Goal: Information Seeking & Learning: Learn about a topic

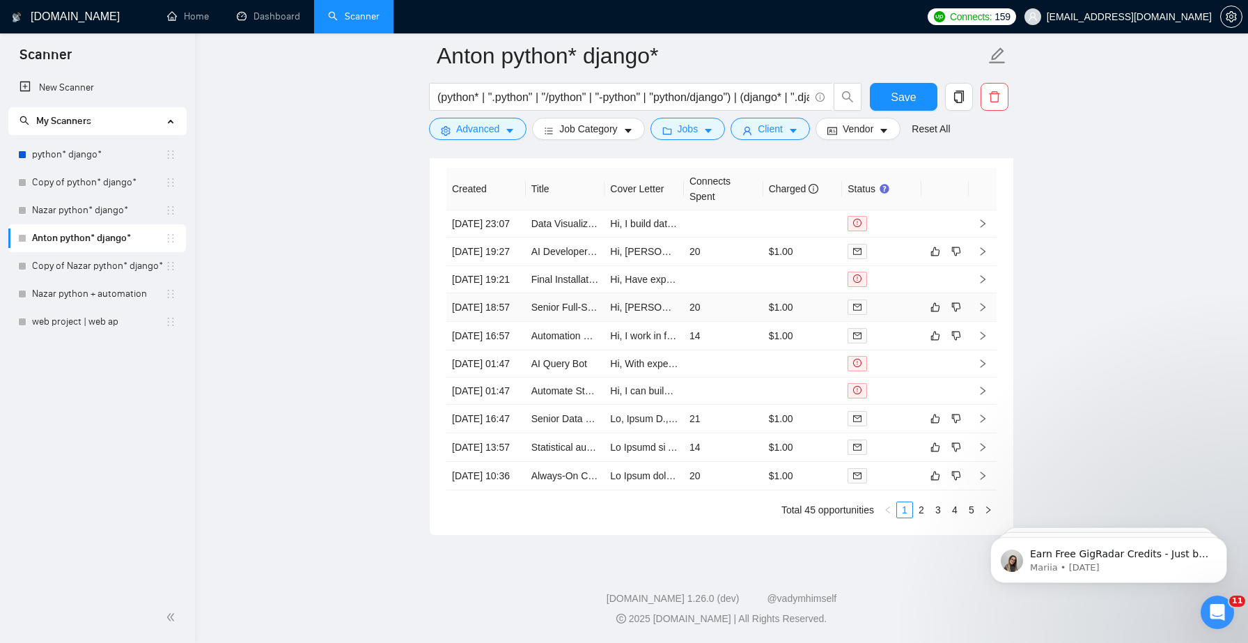
scroll to position [3836, 0]
click at [920, 513] on link "2" at bounding box center [921, 509] width 15 height 15
click at [937, 517] on link "3" at bounding box center [937, 509] width 15 height 15
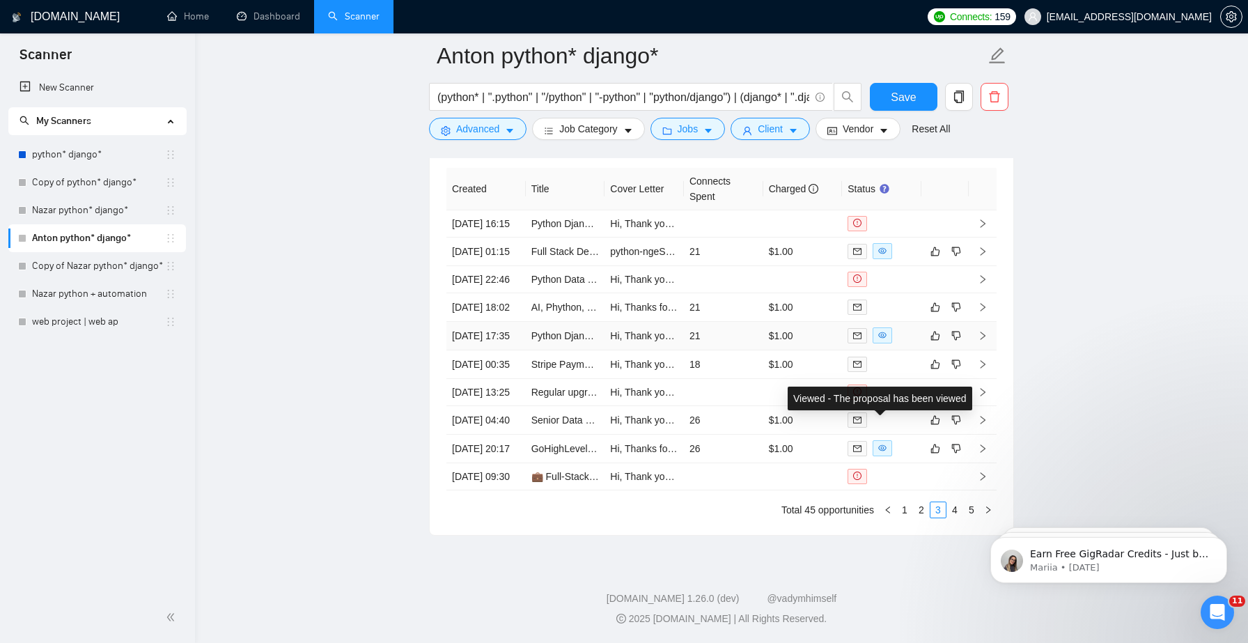
scroll to position [3745, 0]
click at [957, 517] on link "4" at bounding box center [954, 509] width 15 height 15
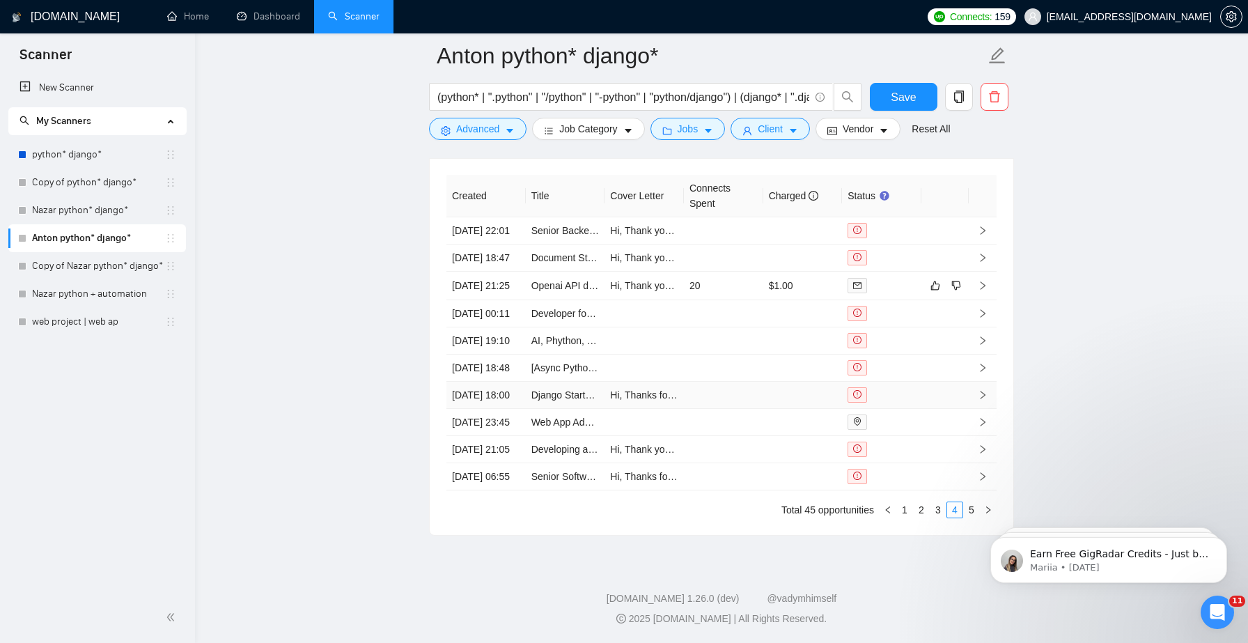
scroll to position [3798, 0]
click at [972, 517] on link "5" at bounding box center [971, 509] width 15 height 15
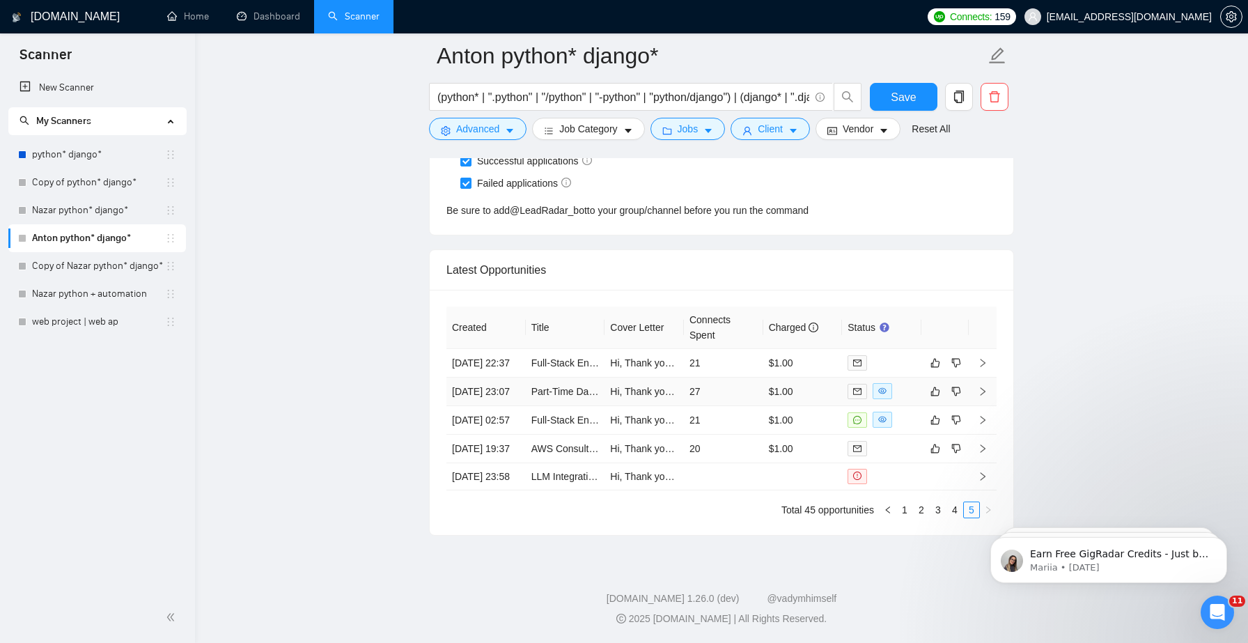
scroll to position [3624, 0]
click at [905, 509] on link "1" at bounding box center [904, 509] width 15 height 15
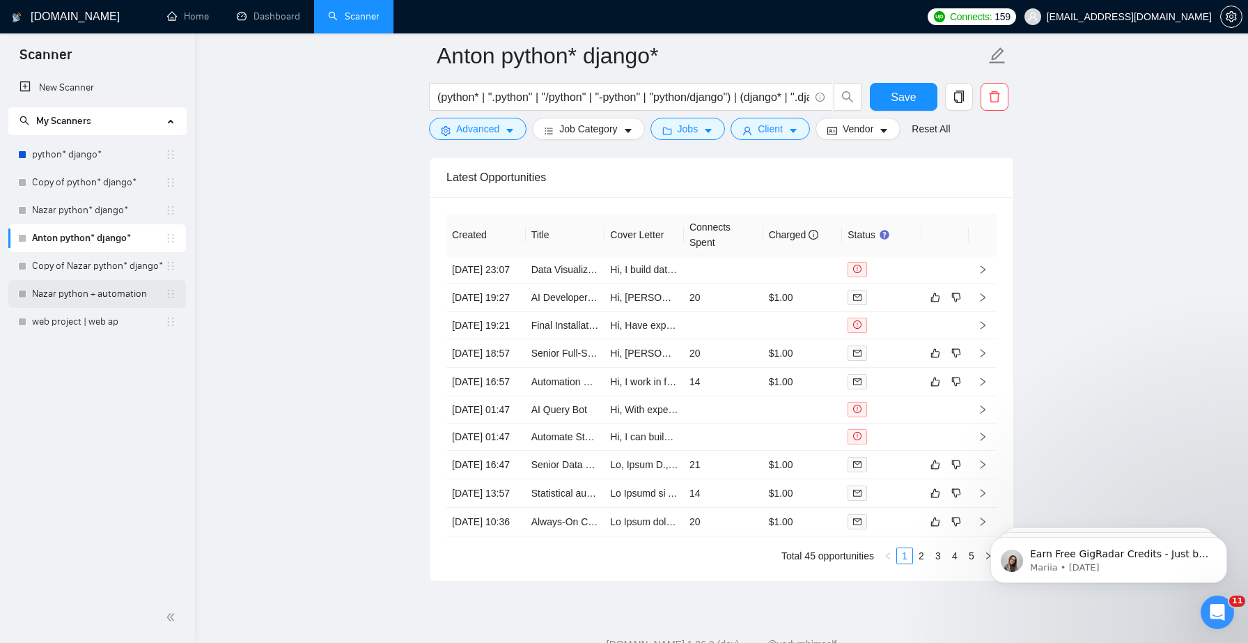
click at [102, 295] on link "Nazar python + automation" at bounding box center [98, 294] width 133 height 28
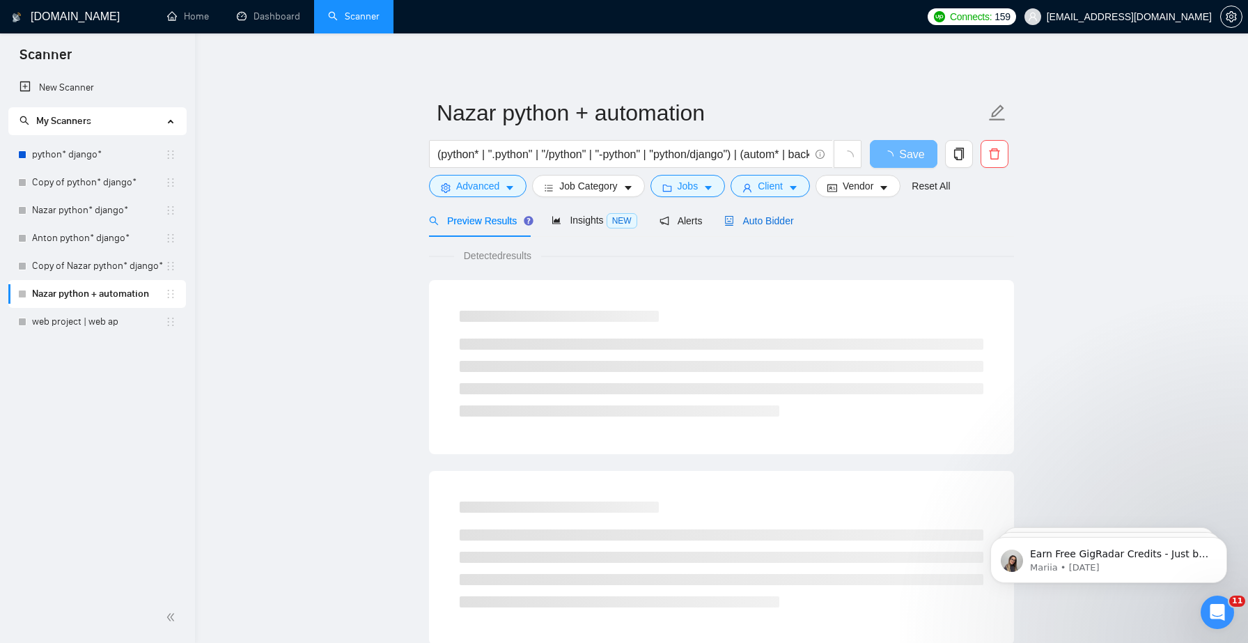
click at [788, 219] on span "Auto Bidder" at bounding box center [758, 220] width 69 height 11
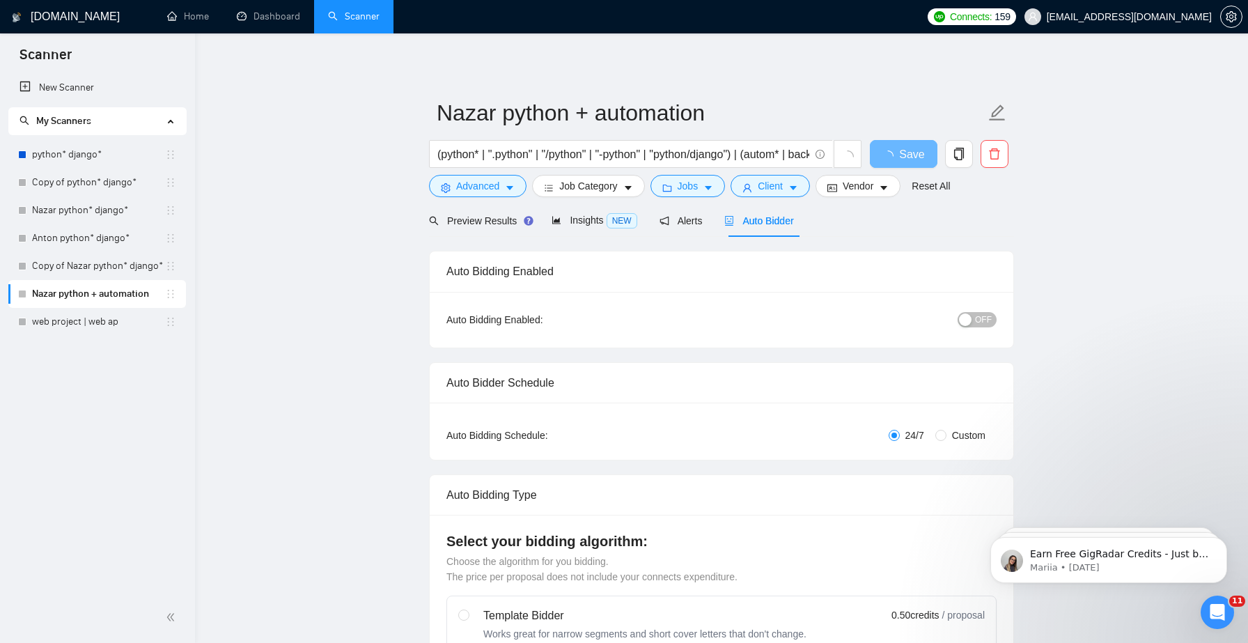
checkbox input "true"
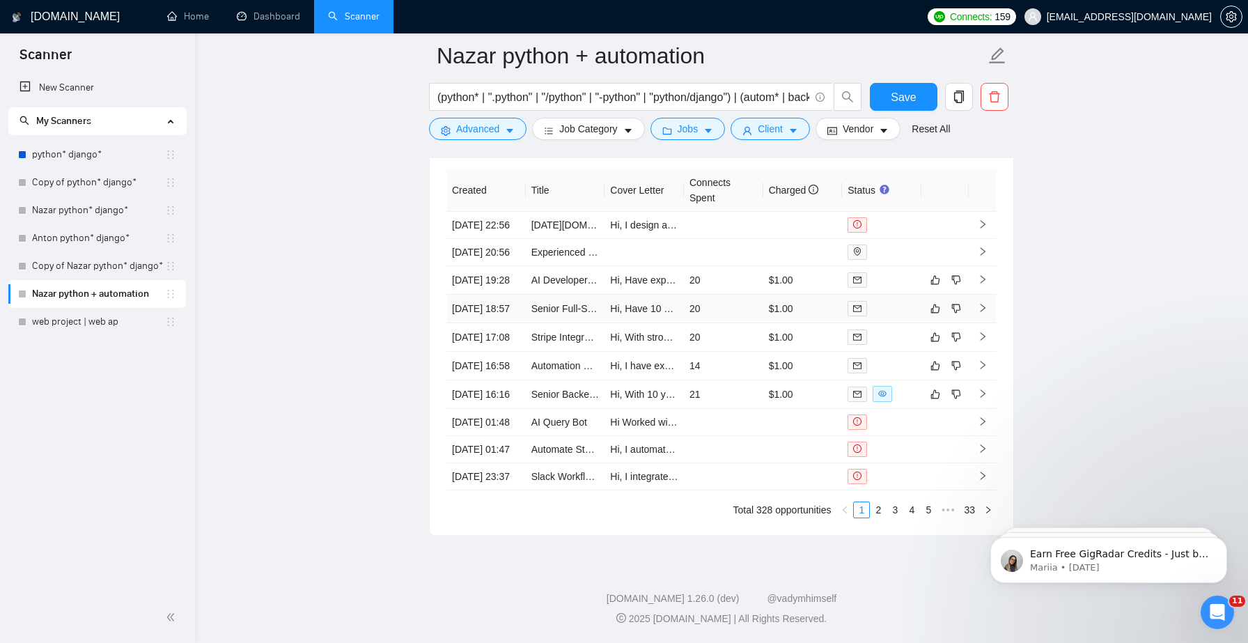
scroll to position [3739, 0]
click at [877, 517] on link "2" at bounding box center [878, 509] width 15 height 15
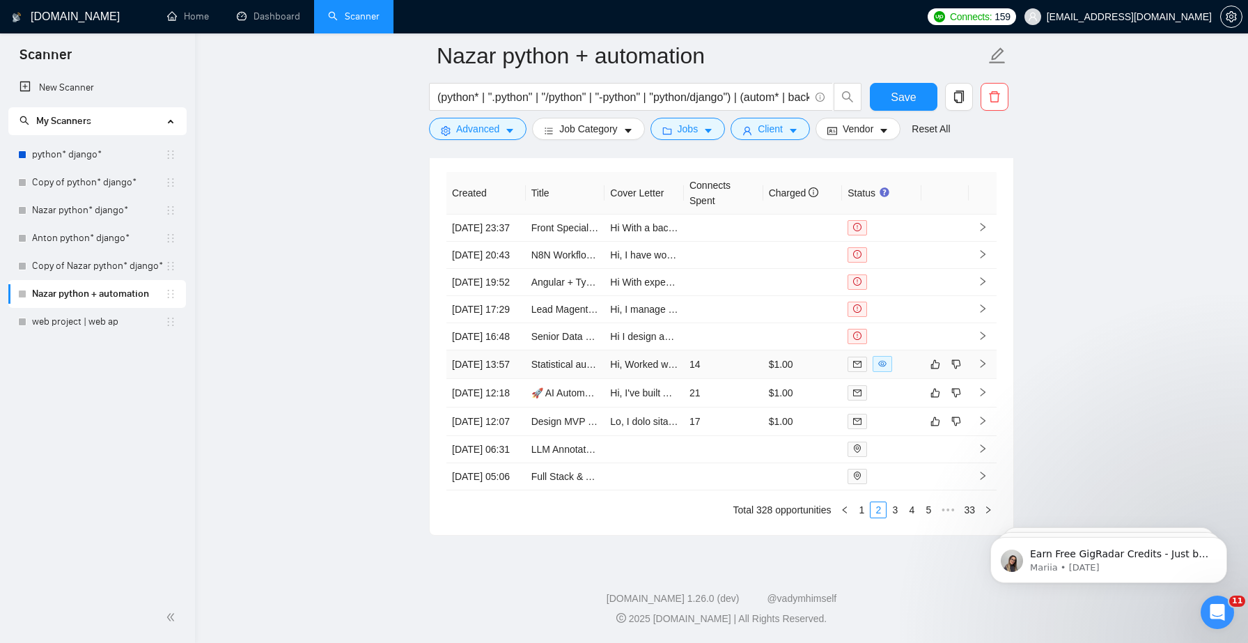
scroll to position [3700, 0]
click at [900, 517] on link "3" at bounding box center [894, 509] width 15 height 15
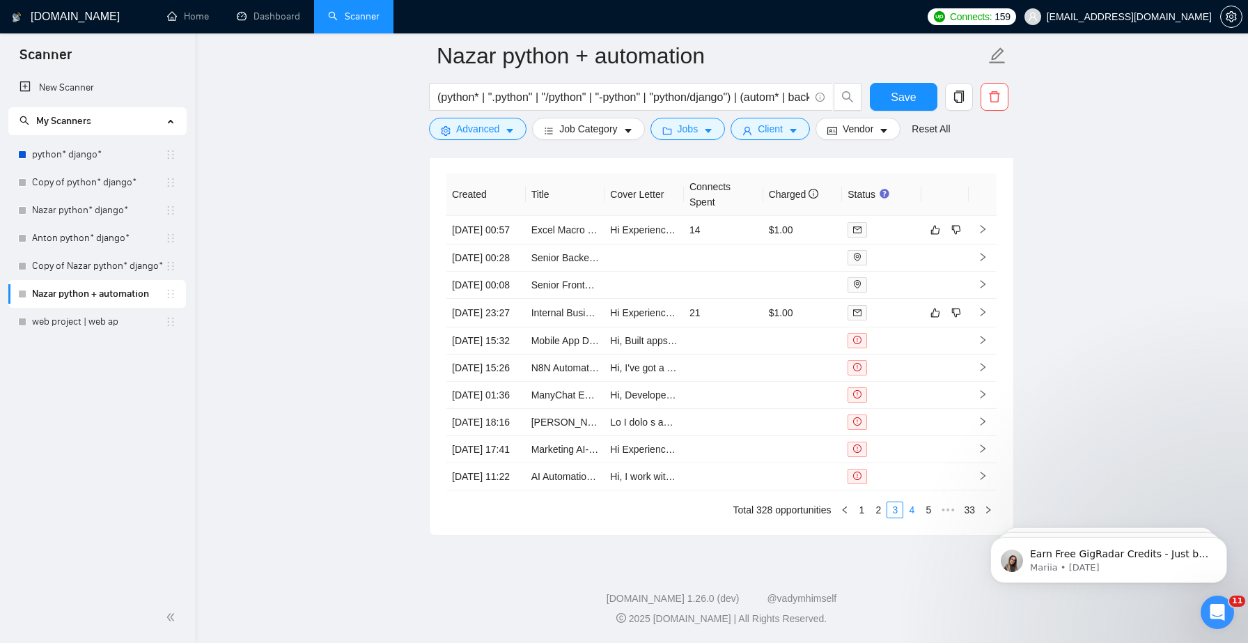
click at [909, 517] on link "4" at bounding box center [911, 509] width 15 height 15
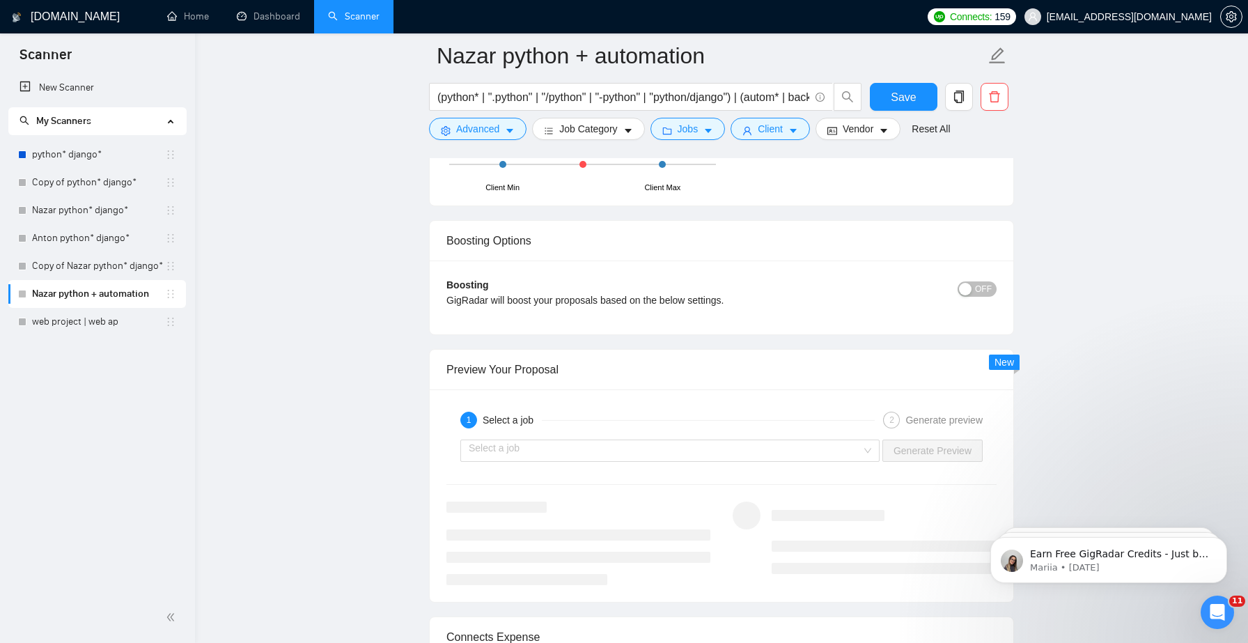
scroll to position [2443, 0]
click at [281, 22] on link "Dashboard" at bounding box center [268, 16] width 63 height 12
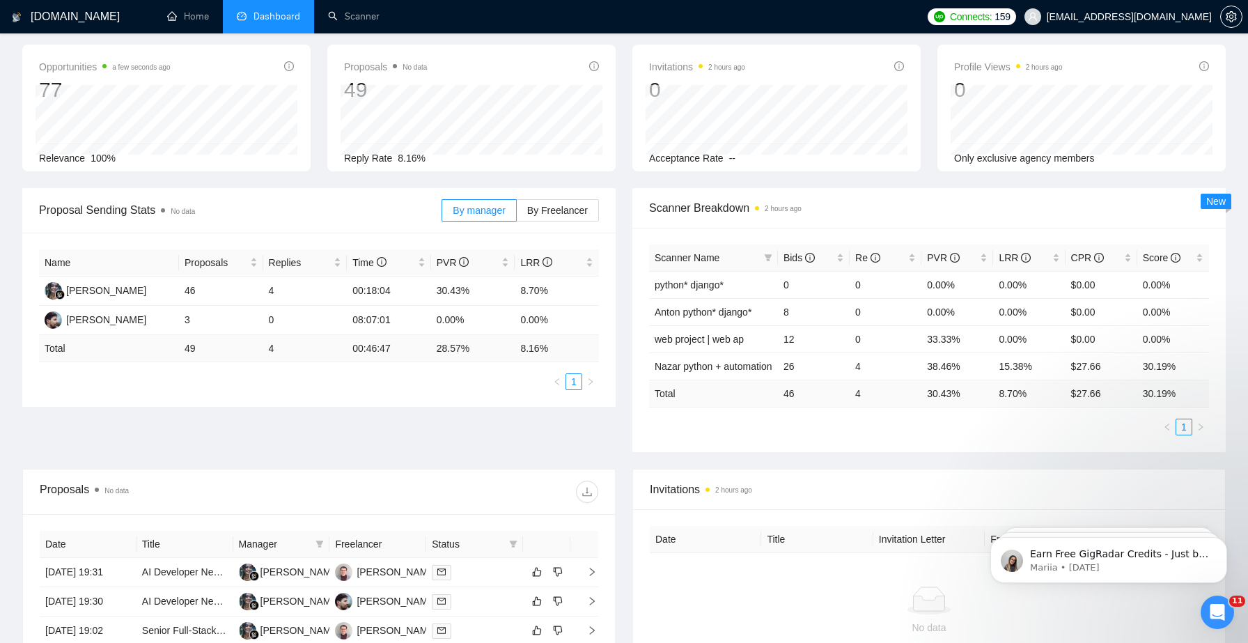
scroll to position [59, 0]
click at [456, 350] on td "28.57 %" at bounding box center [473, 347] width 84 height 27
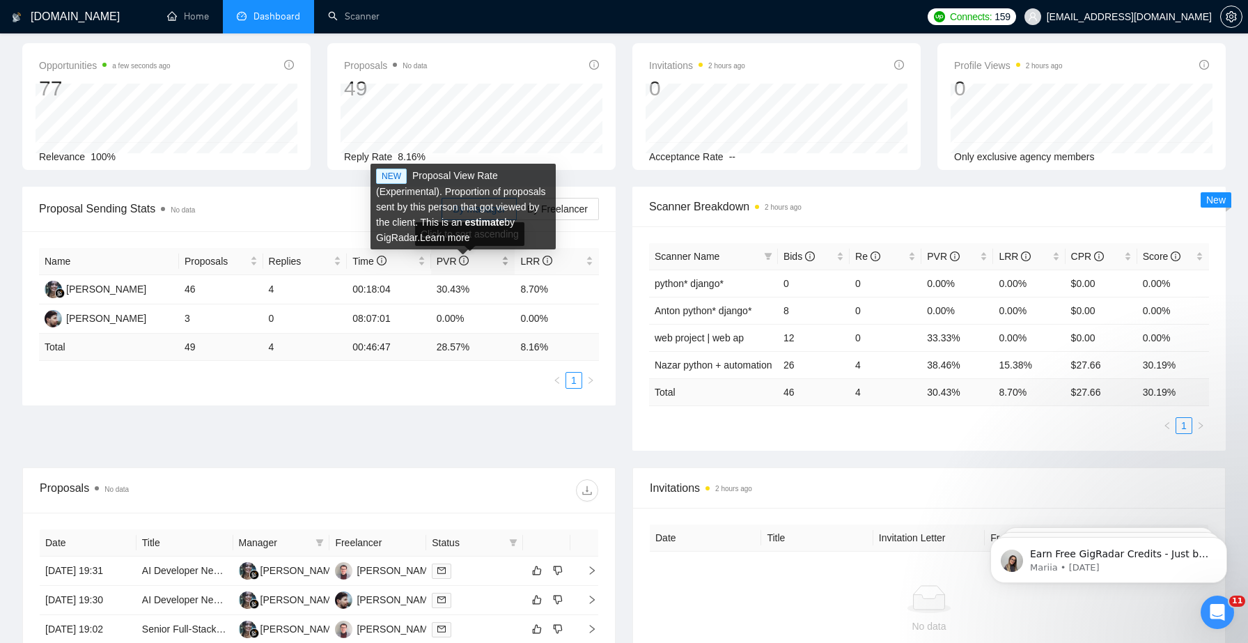
click at [462, 260] on icon "info-circle" at bounding box center [464, 261] width 10 height 10
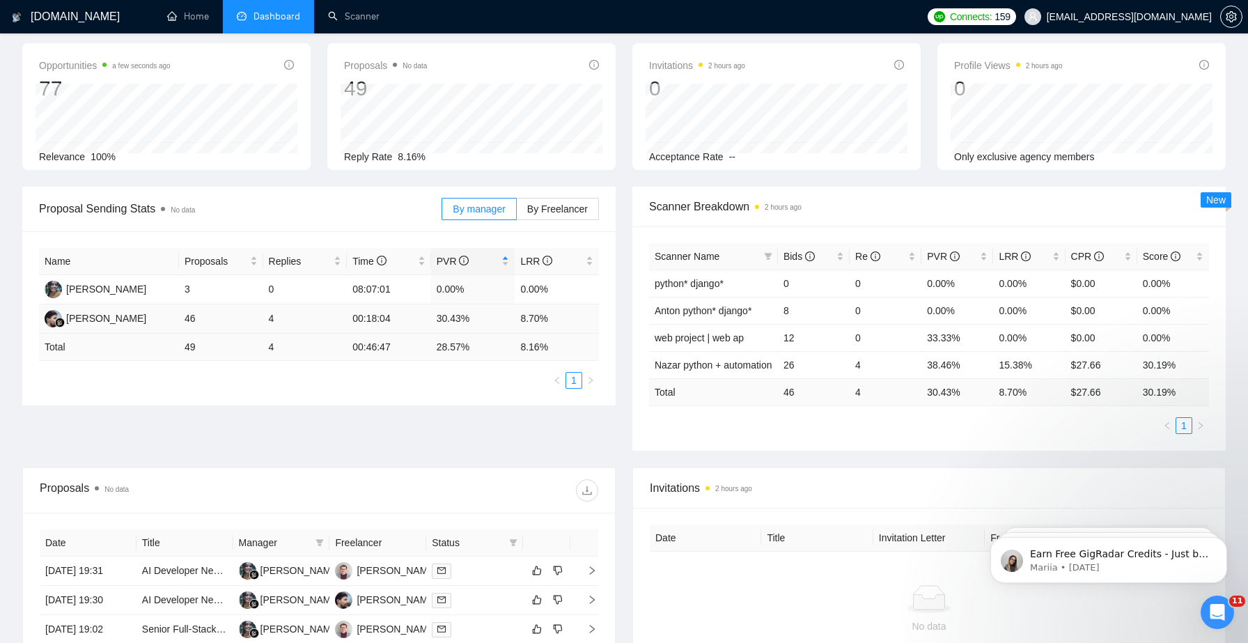
click at [198, 320] on td "46" at bounding box center [221, 318] width 84 height 29
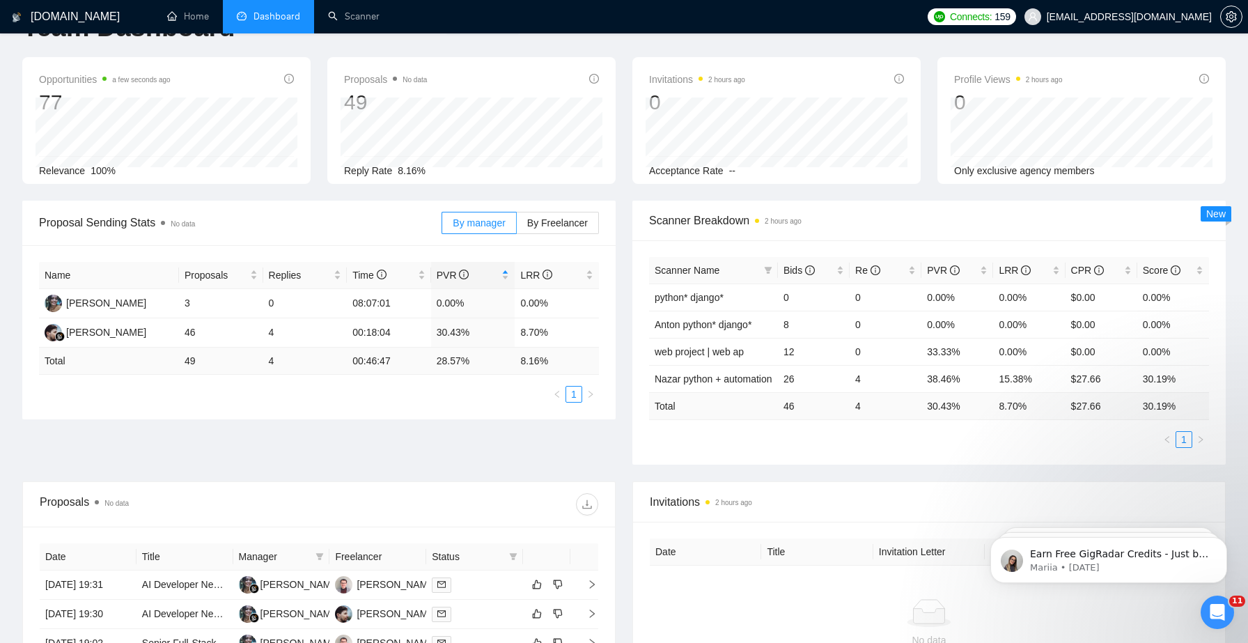
scroll to position [34, 0]
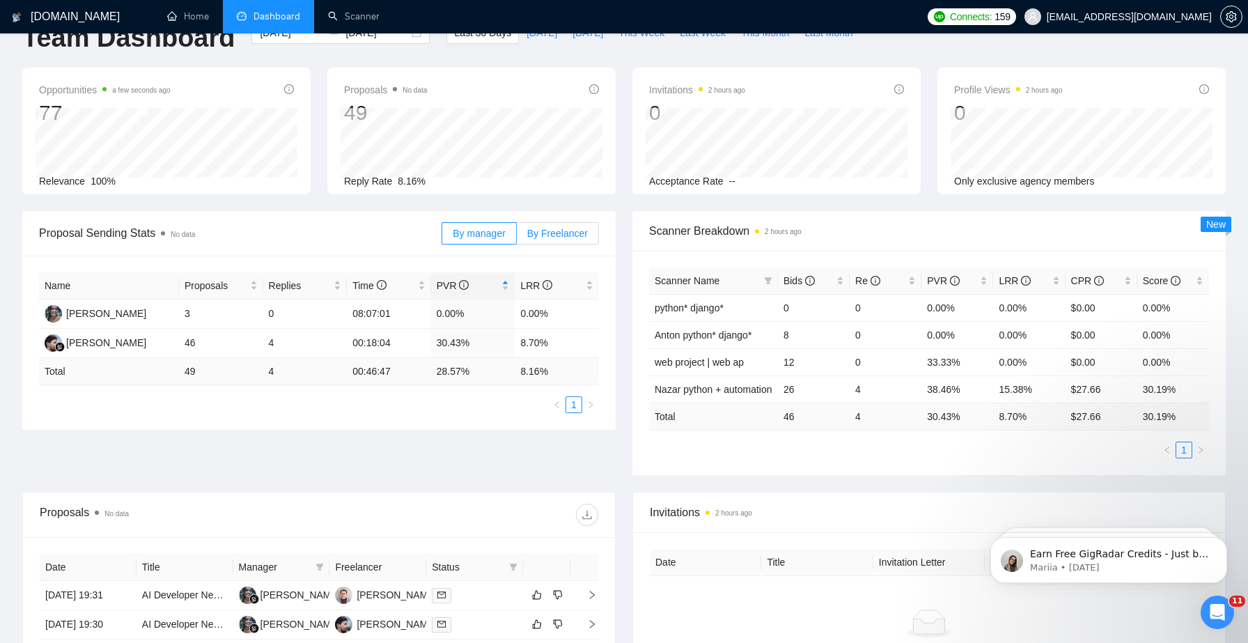
click at [557, 238] on span "By Freelancer" at bounding box center [557, 233] width 61 height 11
click at [517, 237] on input "By Freelancer" at bounding box center [517, 237] width 0 height 0
click at [484, 239] on label "By manager" at bounding box center [479, 233] width 75 height 22
click at [442, 237] on input "By manager" at bounding box center [442, 237] width 0 height 0
click at [515, 341] on td "8.70%" at bounding box center [557, 343] width 84 height 29
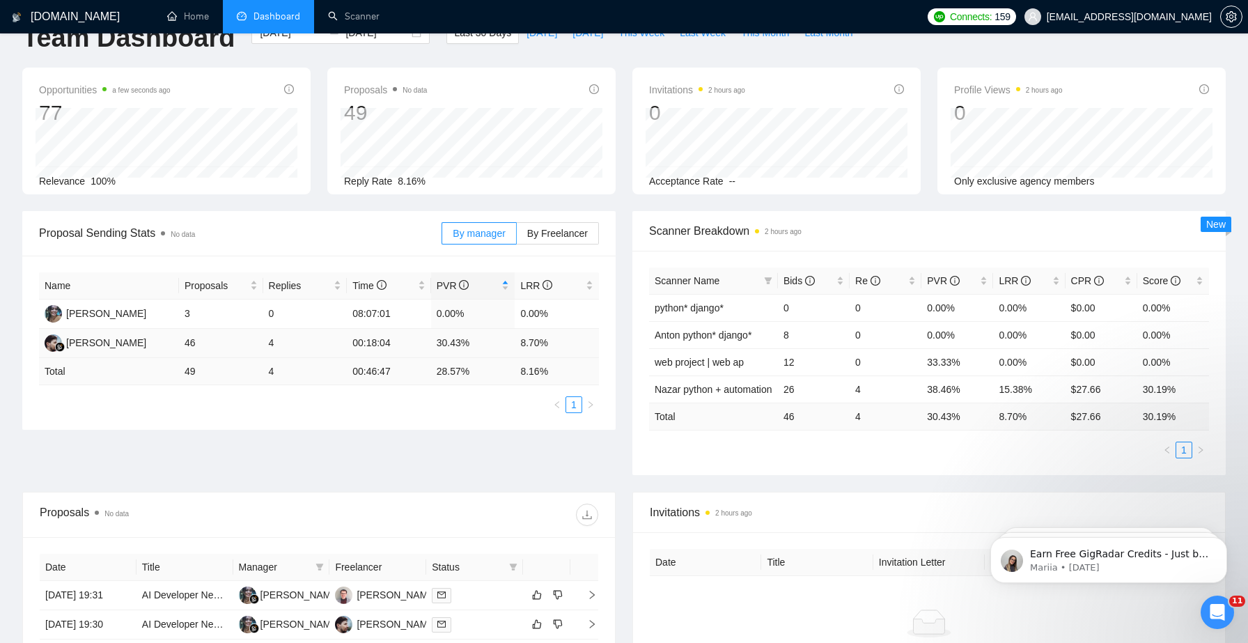
click at [189, 343] on td "46" at bounding box center [221, 343] width 84 height 29
click at [194, 341] on td "46" at bounding box center [221, 343] width 84 height 29
click at [536, 237] on span "By Freelancer" at bounding box center [557, 233] width 61 height 11
click at [517, 237] on input "By Freelancer" at bounding box center [517, 237] width 0 height 0
click at [464, 235] on span "By manager" at bounding box center [479, 233] width 52 height 11
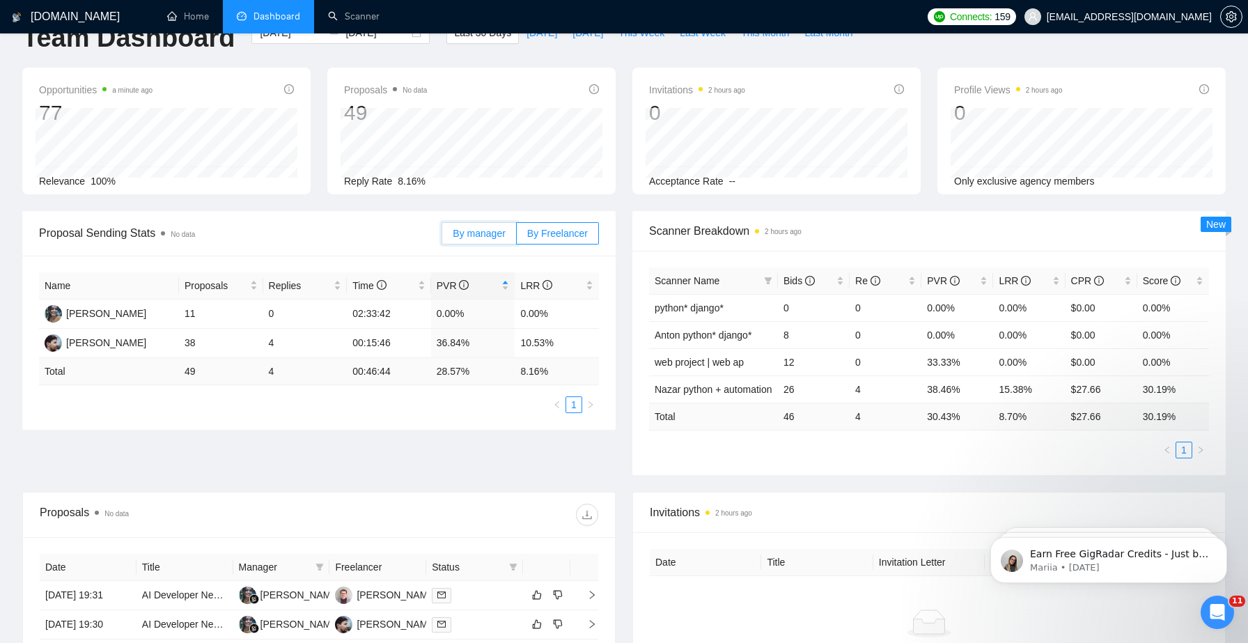
click at [442, 237] on input "By manager" at bounding box center [442, 237] width 0 height 0
click at [559, 229] on span "By Freelancer" at bounding box center [557, 233] width 61 height 11
click at [517, 237] on input "By Freelancer" at bounding box center [517, 237] width 0 height 0
click at [478, 231] on span "By manager" at bounding box center [479, 233] width 52 height 11
click at [442, 237] on input "By manager" at bounding box center [442, 237] width 0 height 0
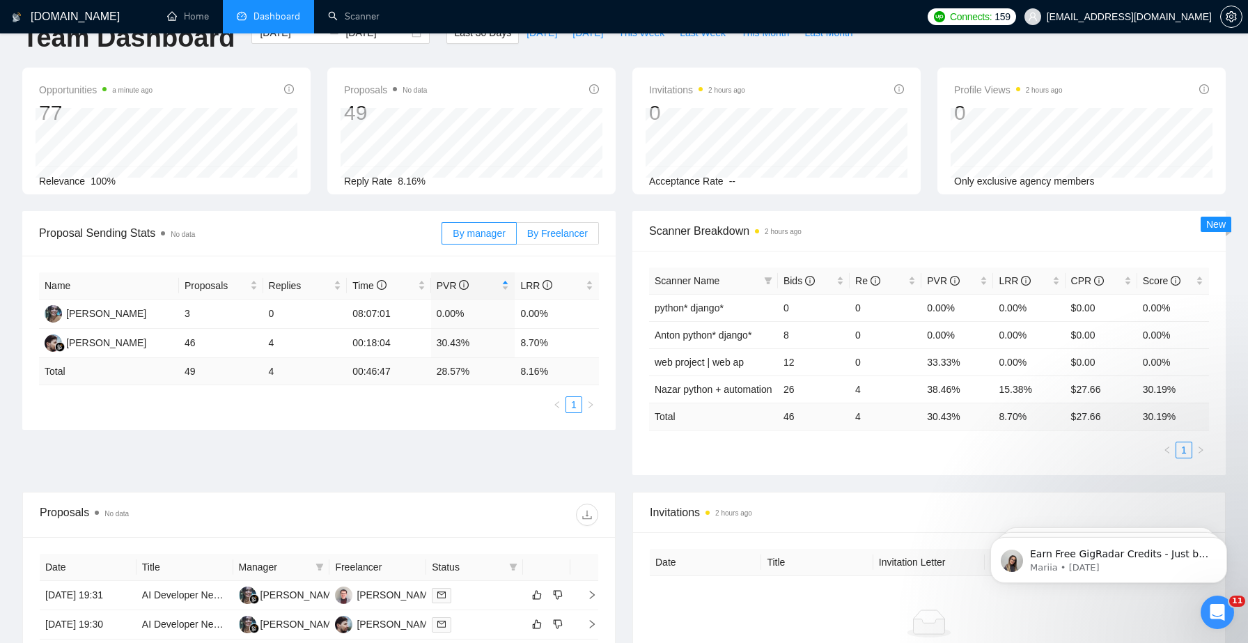
click at [552, 233] on span "By Freelancer" at bounding box center [557, 233] width 61 height 11
click at [517, 237] on input "By Freelancer" at bounding box center [517, 237] width 0 height 0
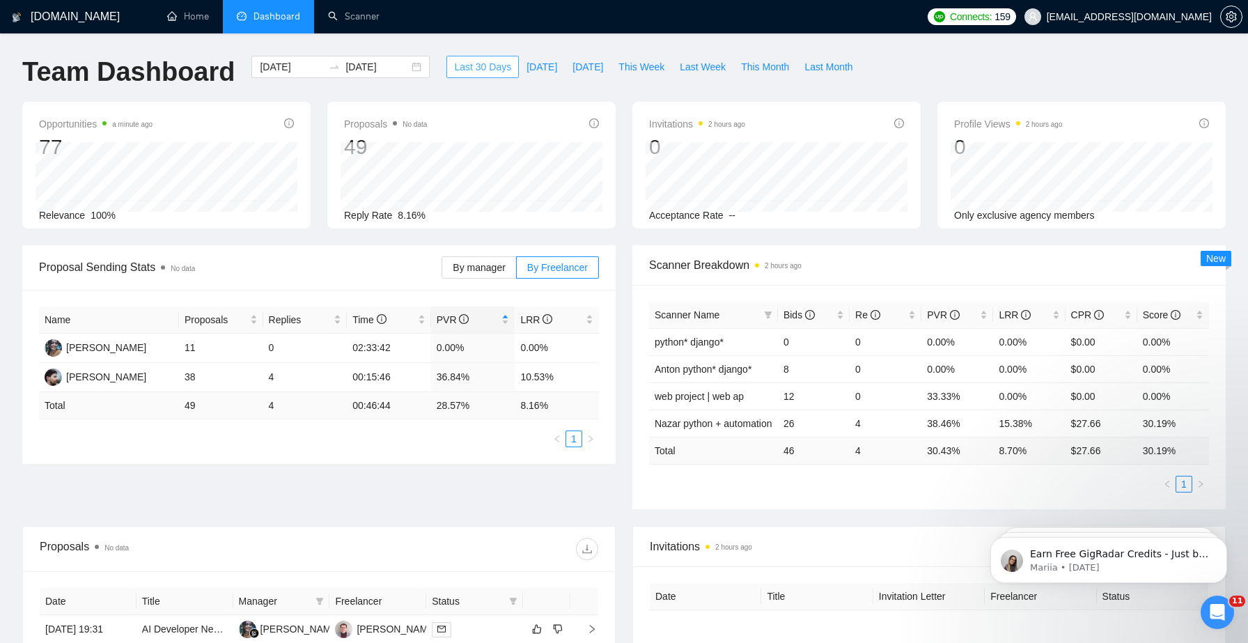
click at [489, 68] on span "Last 30 Days" at bounding box center [482, 66] width 57 height 15
click at [460, 265] on span "By manager" at bounding box center [479, 267] width 52 height 11
click at [442, 271] on input "By manager" at bounding box center [442, 271] width 0 height 0
click at [1024, 70] on div "Team Dashboard [DATE] [DATE] Last 30 Days [DATE] [DATE] This Week Last Week Thi…" at bounding box center [624, 79] width 1220 height 46
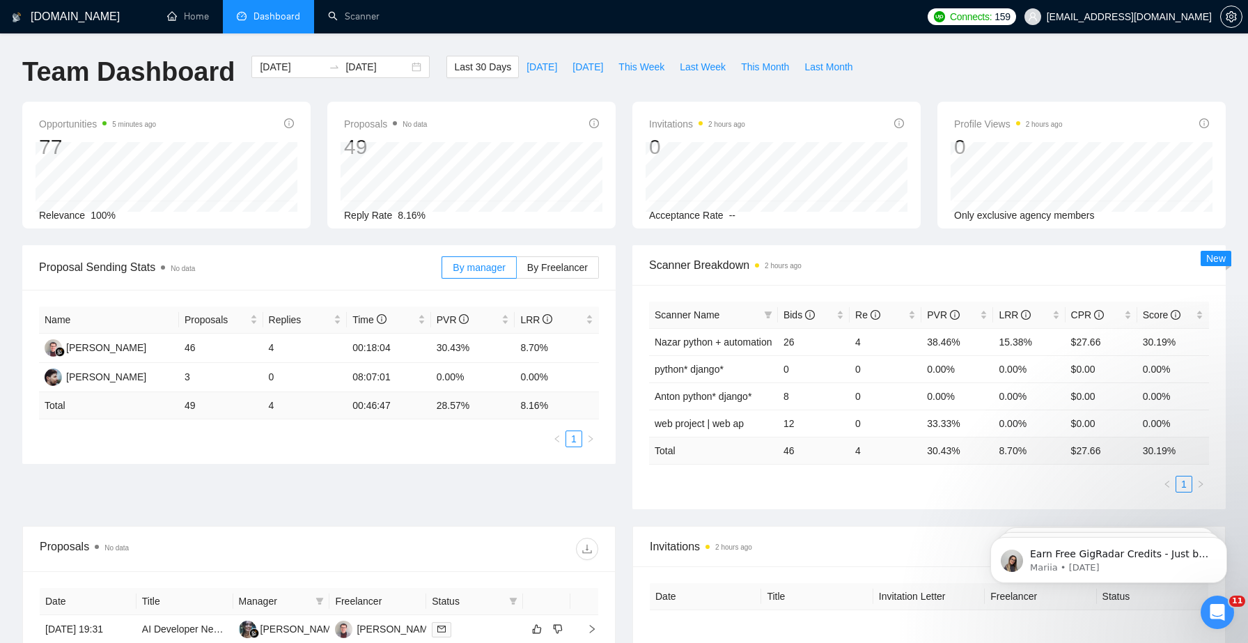
click at [1024, 70] on div "Team Dashboard [DATE] [DATE] Last 30 Days [DATE] [DATE] This Week Last Week Thi…" at bounding box center [624, 79] width 1220 height 46
